Goal: Find specific page/section: Find specific page/section

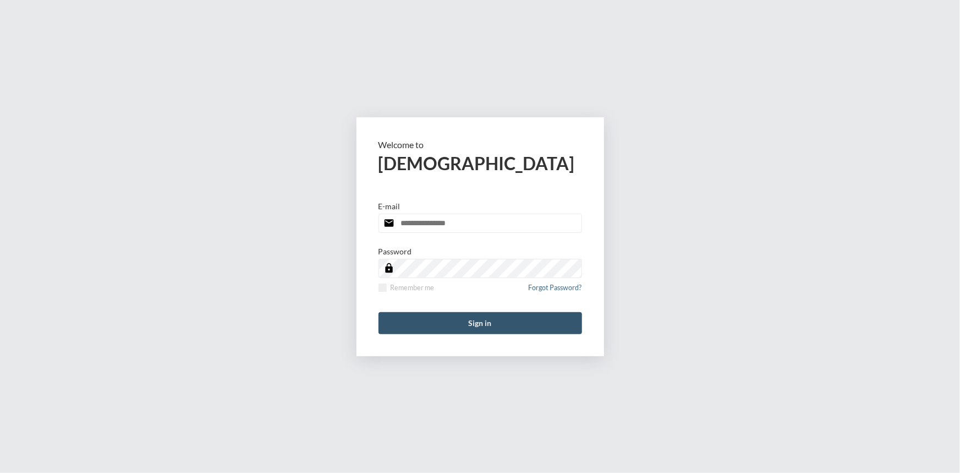
type input "**********"
click at [482, 325] on button "Sign in" at bounding box center [481, 323] width 204 height 22
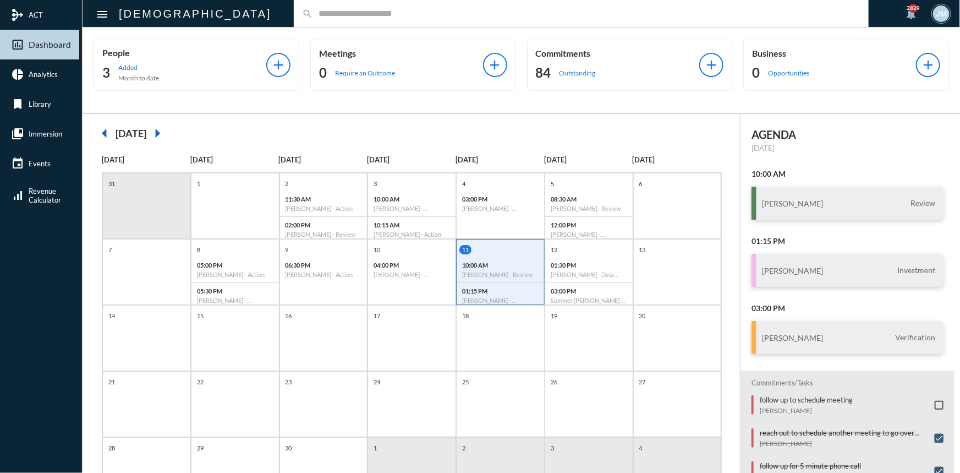
click at [313, 14] on input "text" at bounding box center [587, 13] width 548 height 9
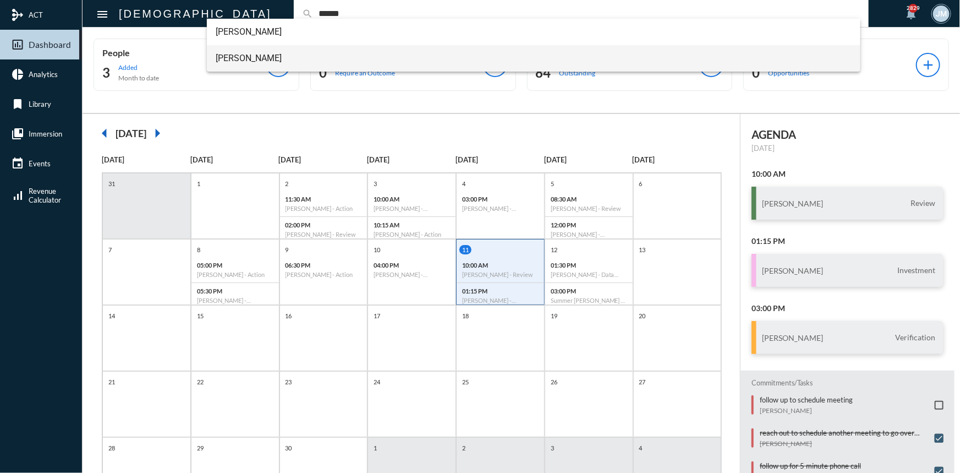
type input "******"
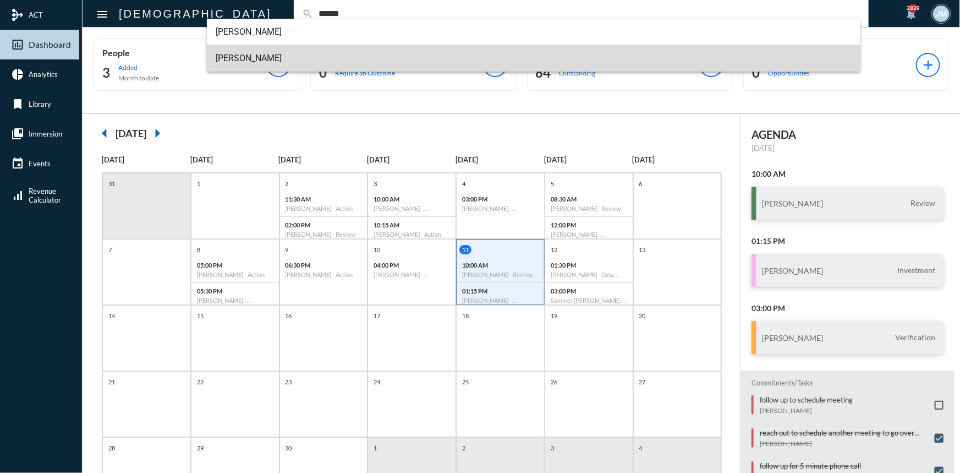
click at [249, 56] on span "[PERSON_NAME]" at bounding box center [534, 58] width 636 height 26
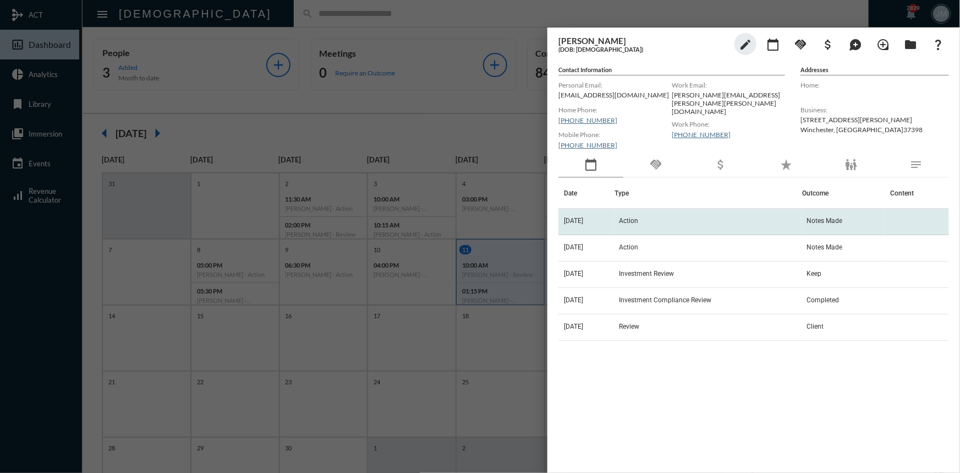
click at [633, 225] on span "Action" at bounding box center [628, 221] width 19 height 8
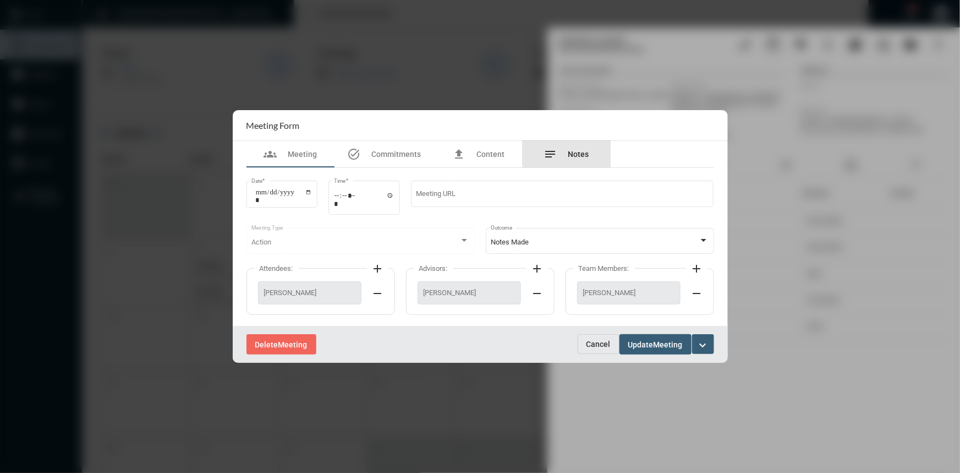
click at [594, 150] on div "notes Notes" at bounding box center [567, 154] width 88 height 26
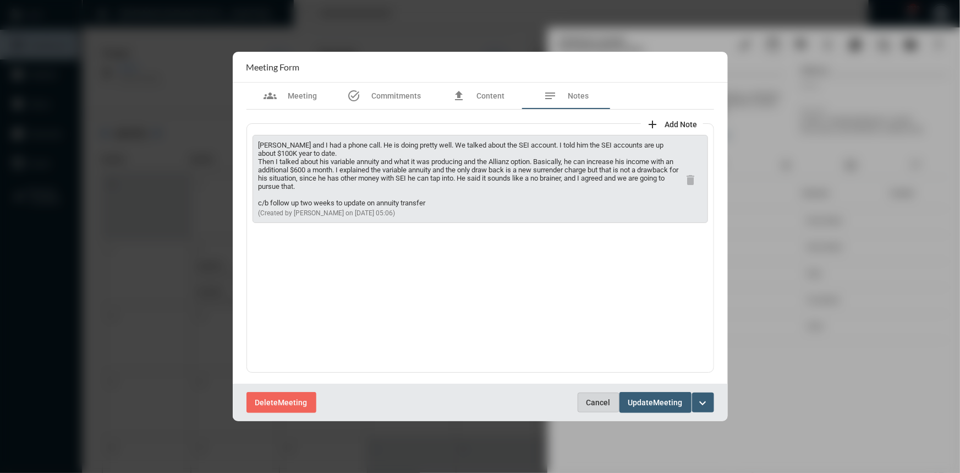
click at [591, 395] on button "Cancel" at bounding box center [599, 402] width 42 height 20
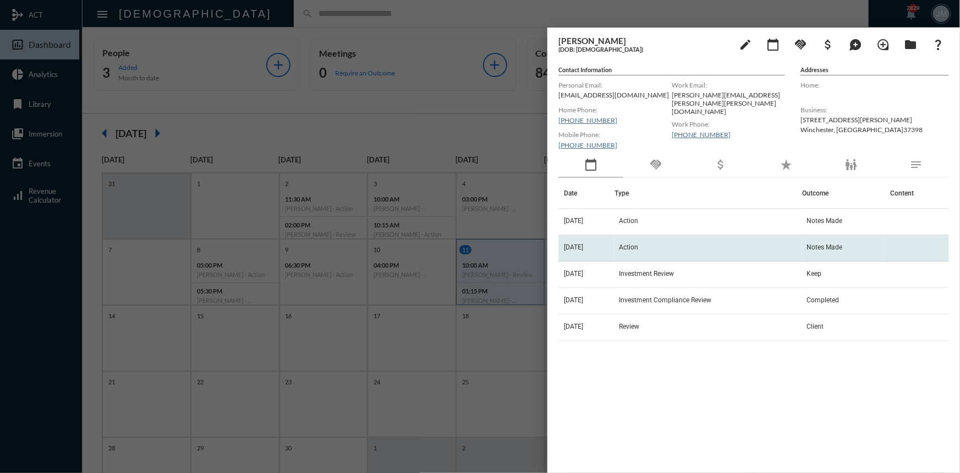
click at [626, 249] on td "Action" at bounding box center [709, 248] width 188 height 26
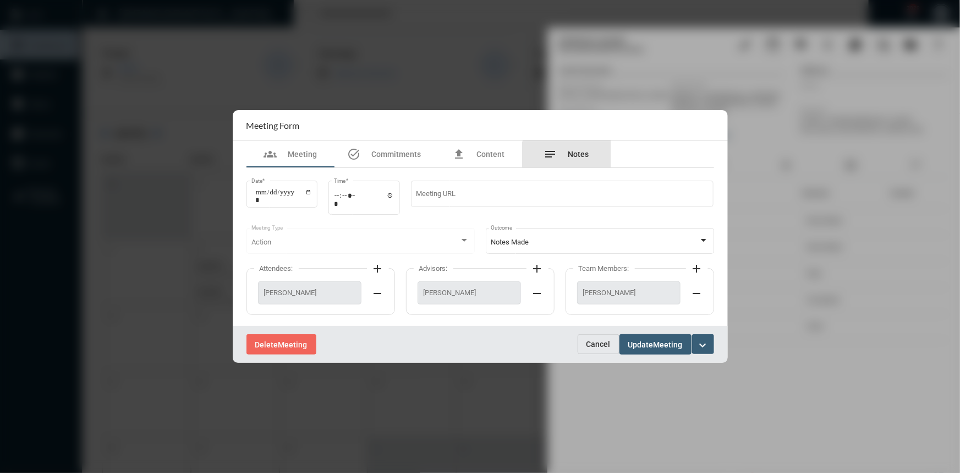
click at [577, 160] on div "notes Notes" at bounding box center [566, 154] width 45 height 13
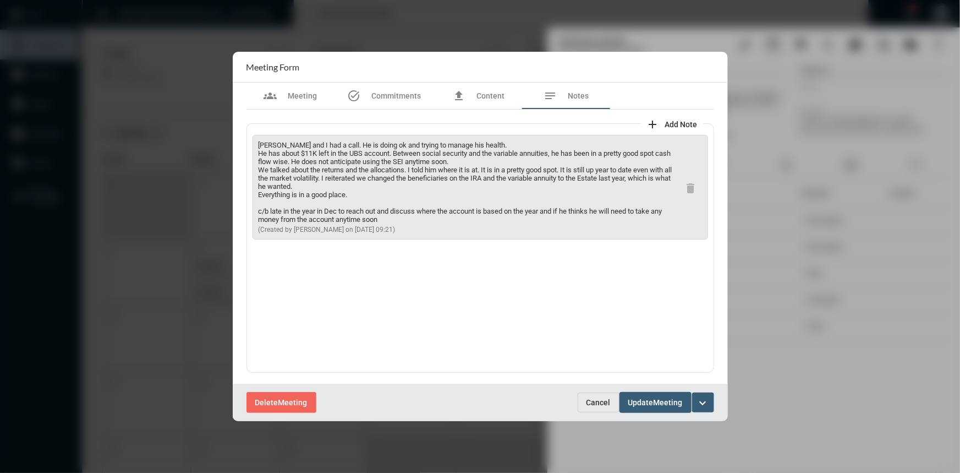
click at [599, 401] on span "Cancel" at bounding box center [599, 402] width 24 height 9
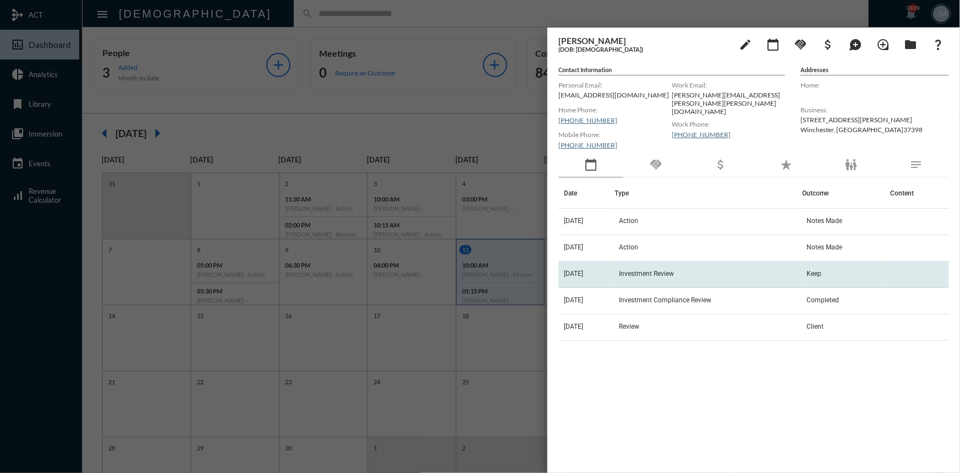
click at [632, 273] on span "Investment Review" at bounding box center [646, 274] width 55 height 8
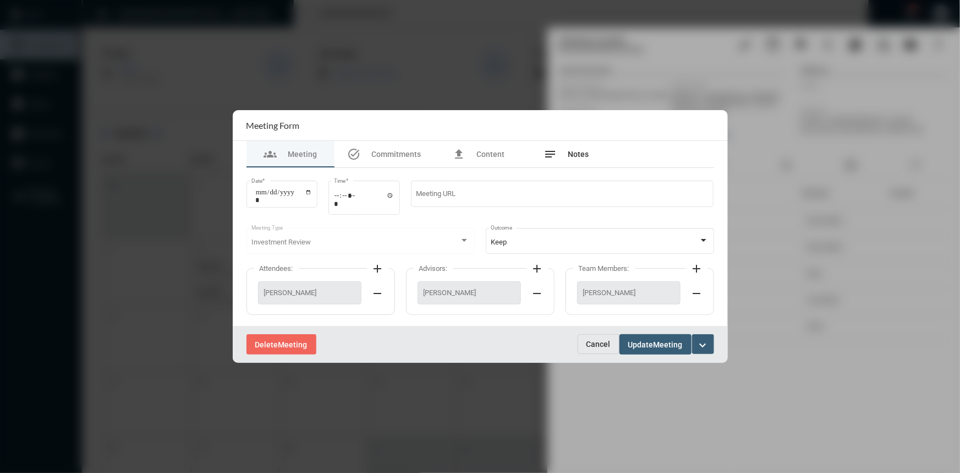
click at [572, 154] on span "Notes" at bounding box center [579, 154] width 21 height 9
